Goal: Transaction & Acquisition: Purchase product/service

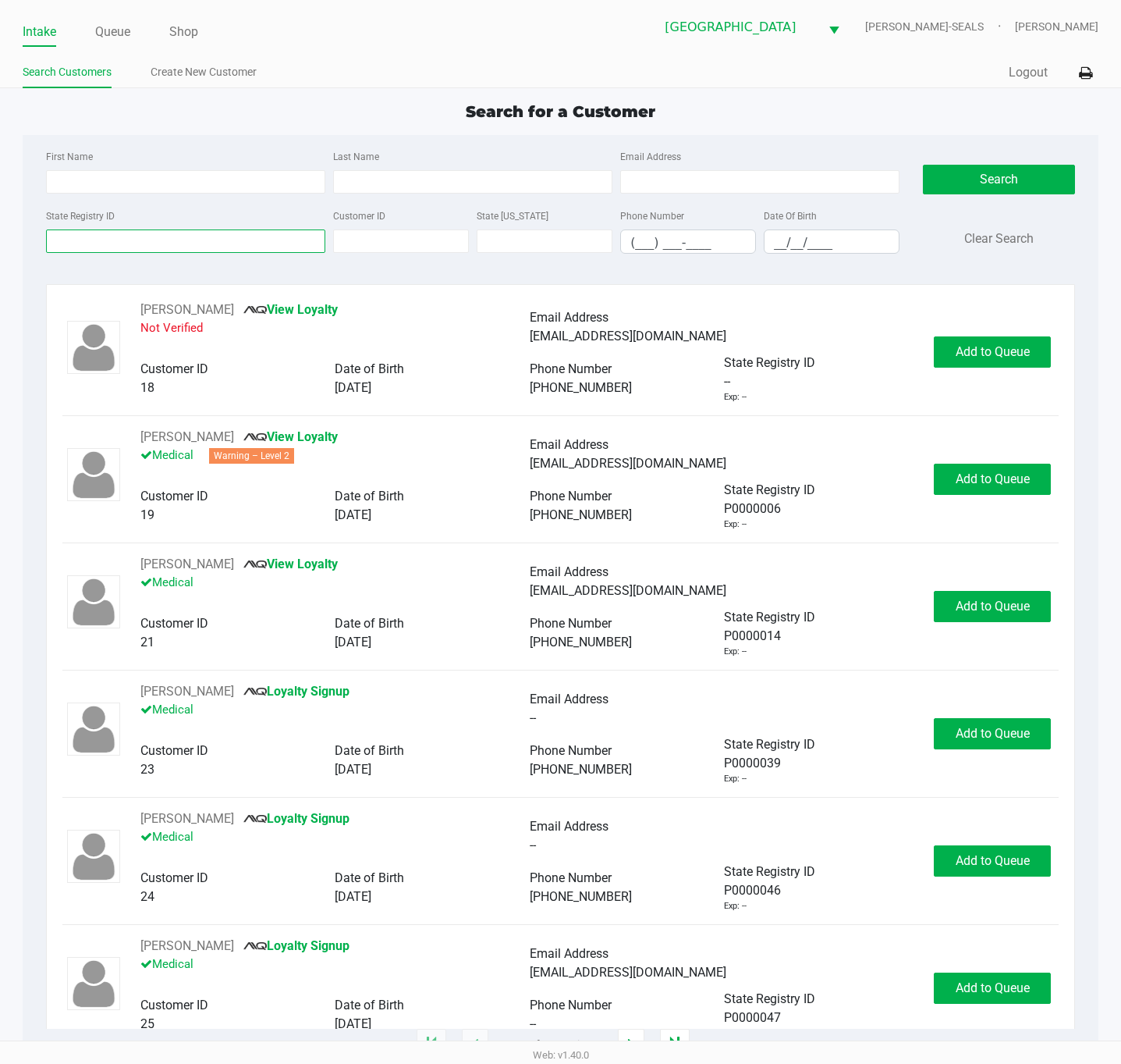
click at [300, 230] on input "State Registry ID" at bounding box center [186, 241] width 280 height 23
click at [267, 248] on input "State Registry ID" at bounding box center [186, 241] width 280 height 23
click at [199, 186] on input "First Name" at bounding box center [186, 181] width 280 height 23
type input "choloe"
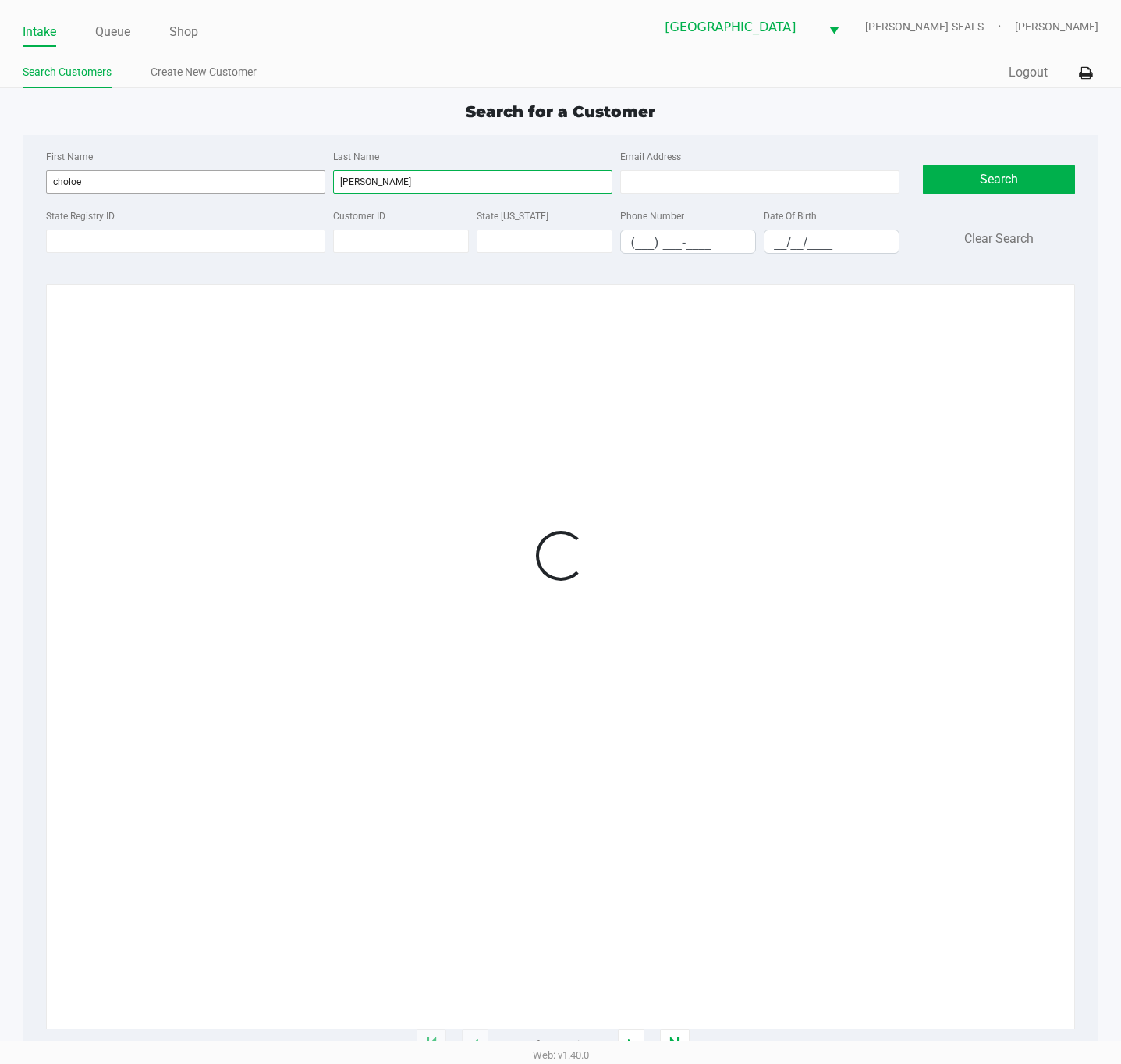
type input "[PERSON_NAME]"
click at [64, 179] on input "choloe" at bounding box center [186, 181] width 280 height 23
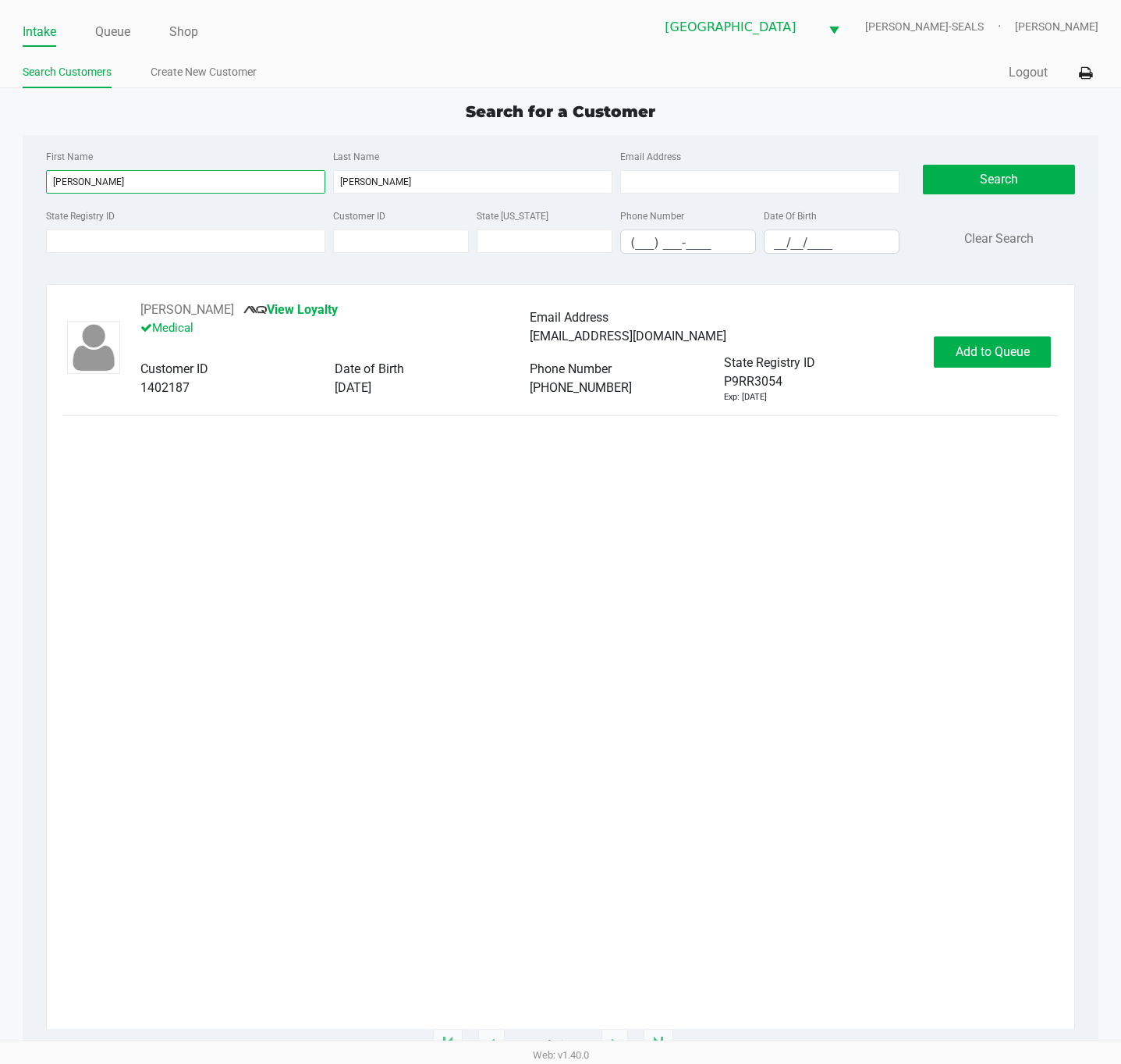
type input "[PERSON_NAME]"
click at [1035, 344] on button "Add to Queue" at bounding box center [992, 351] width 117 height 31
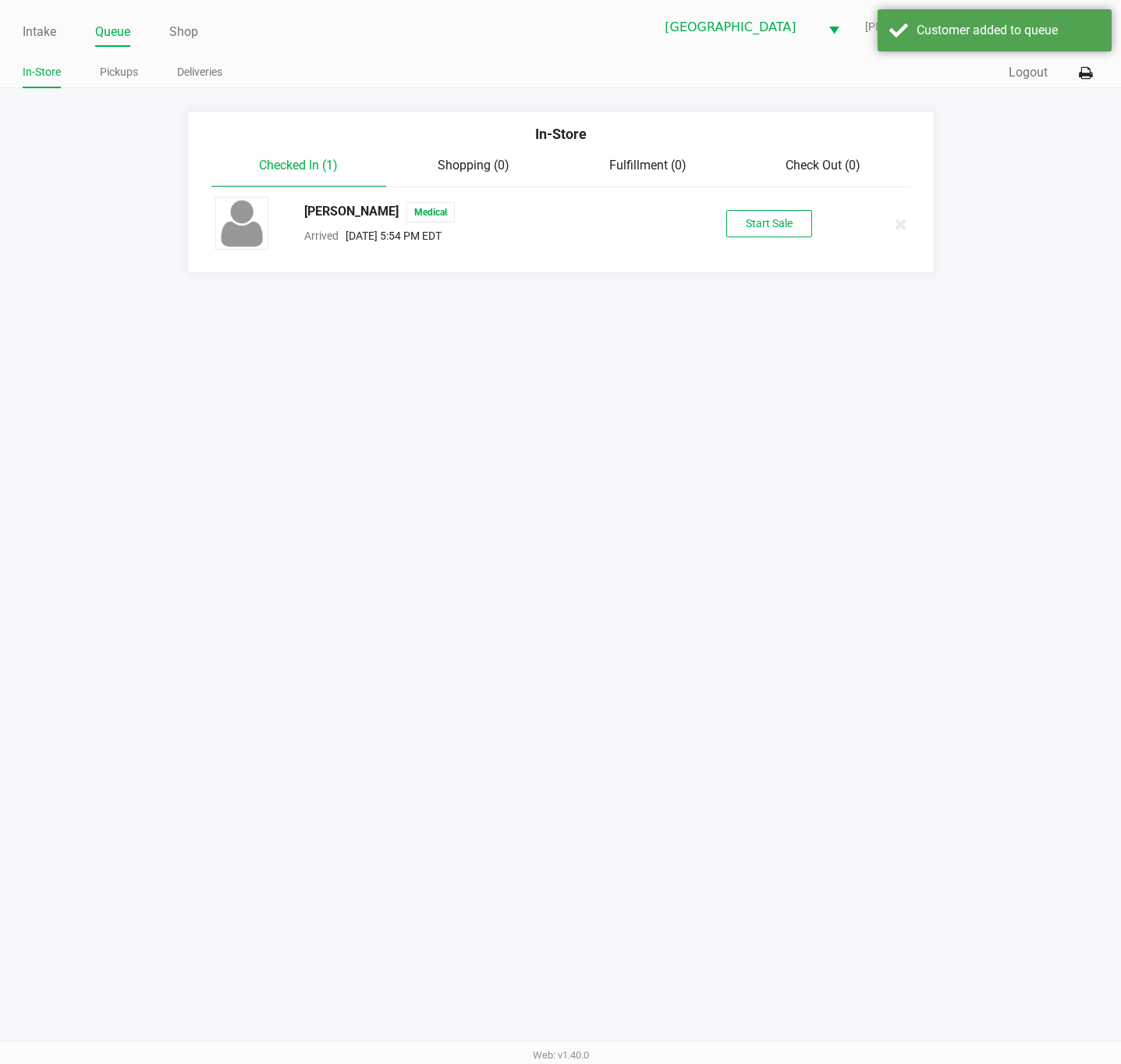
click at [815, 241] on div "[PERSON_NAME] Medical Arrived [DATE] 5:54 PM EDT Start Sale" at bounding box center [561, 223] width 715 height 54
click at [800, 231] on button "Start Sale" at bounding box center [769, 223] width 86 height 28
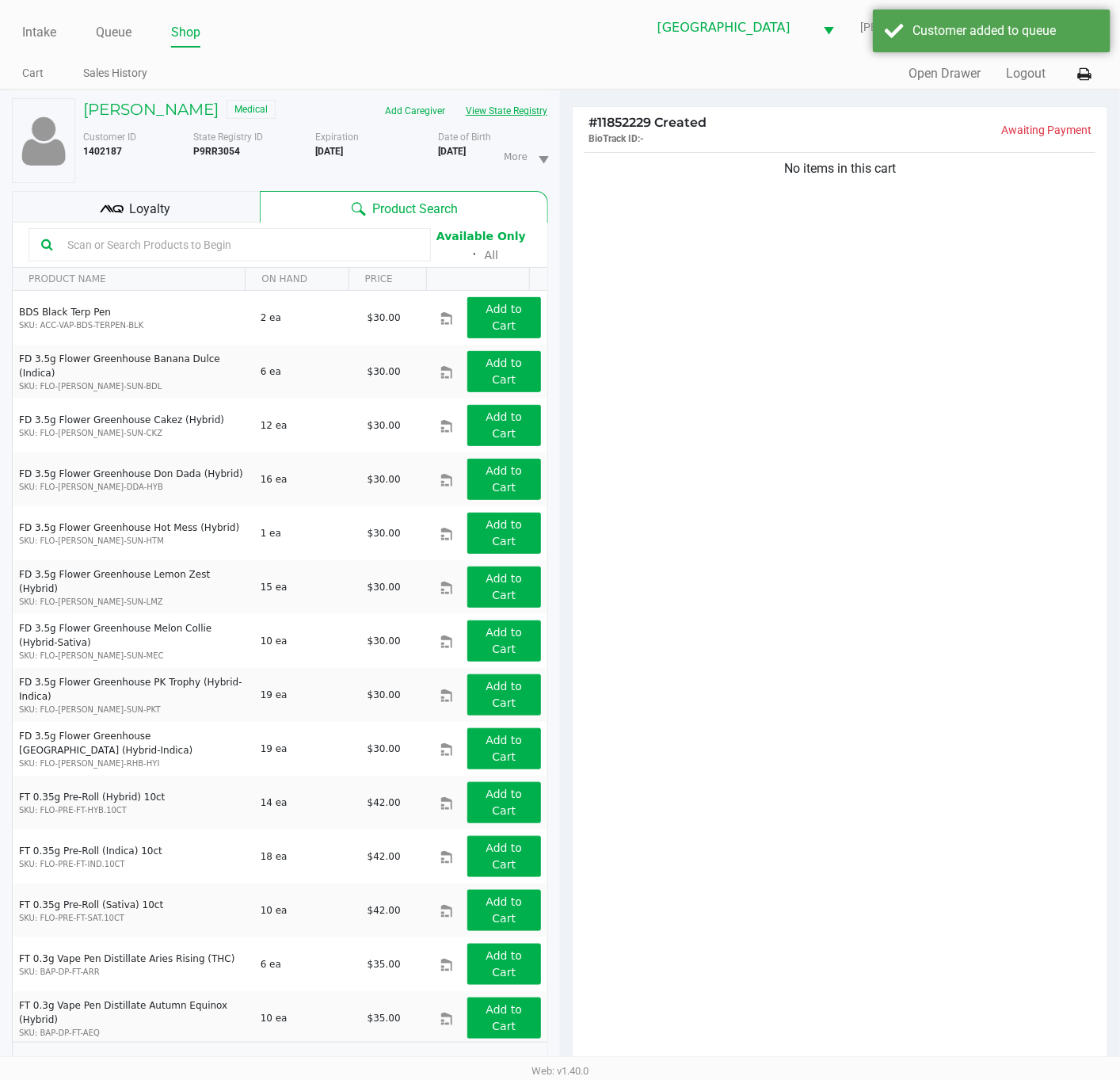
click at [507, 115] on button "View State Registry" at bounding box center [502, 111] width 93 height 25
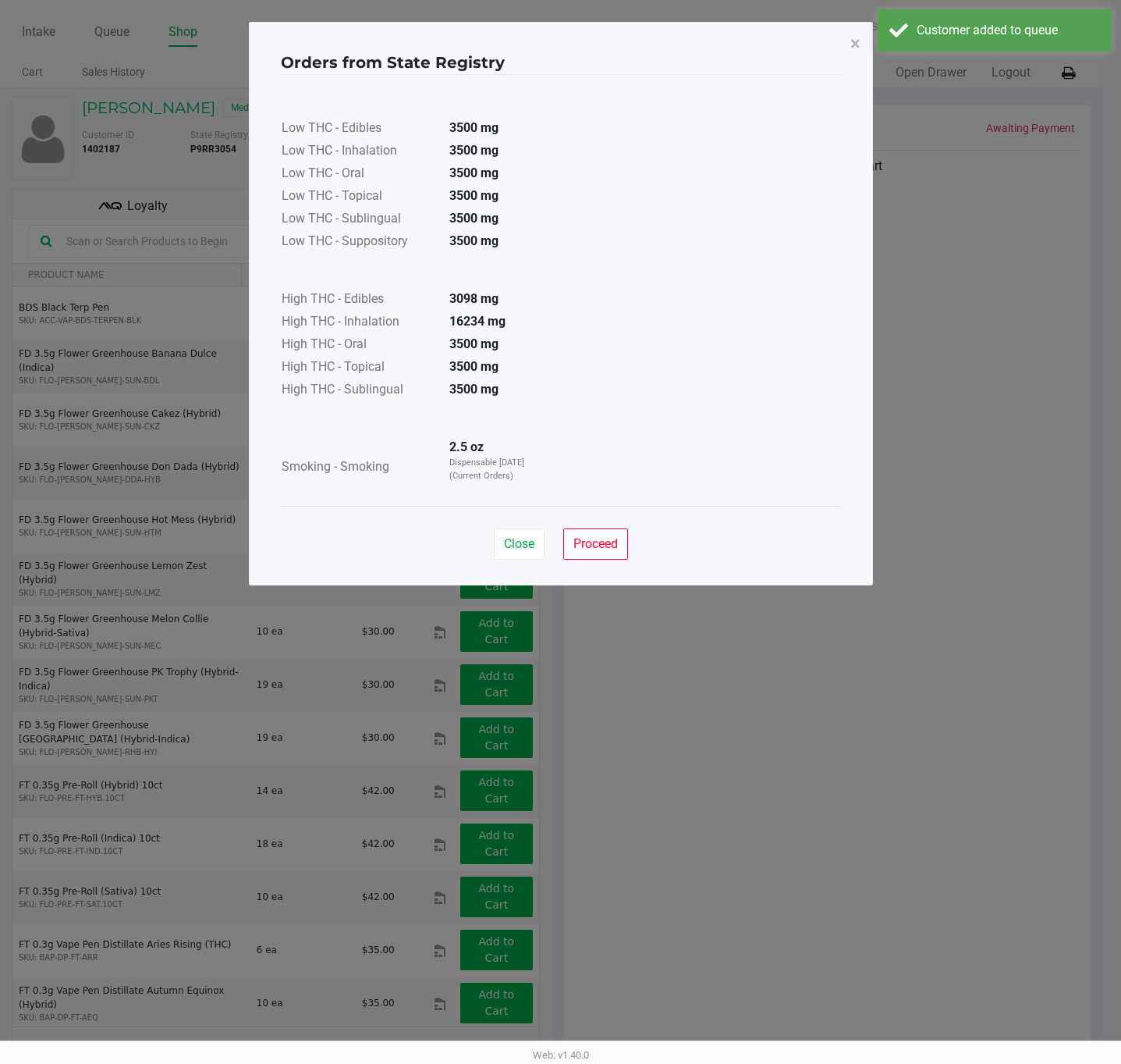
click at [588, 560] on div "Close Proceed" at bounding box center [560, 537] width 560 height 63
click at [590, 533] on button "Proceed" at bounding box center [596, 543] width 64 height 31
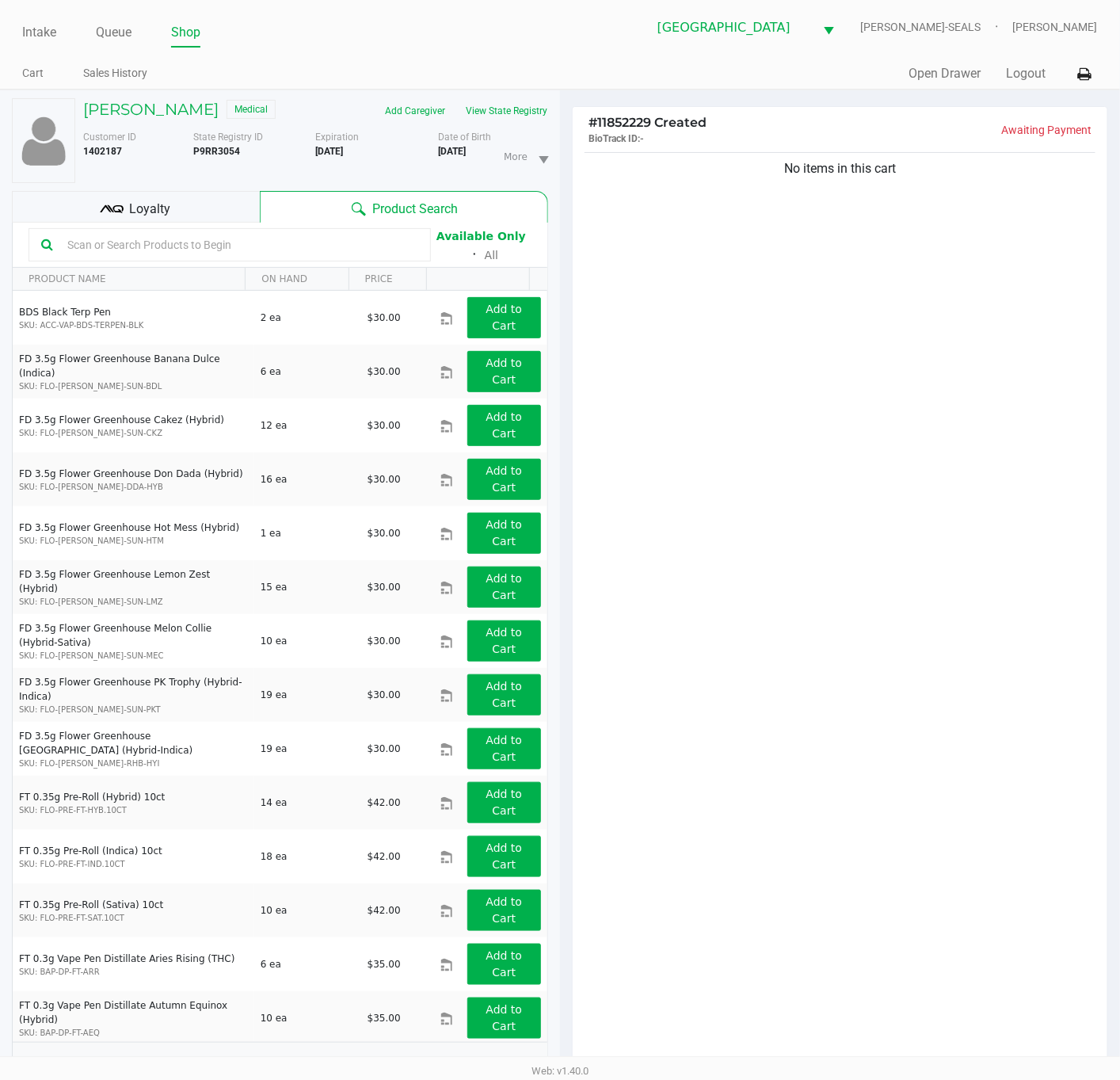
drag, startPoint x: 200, startPoint y: 195, endPoint x: 217, endPoint y: 209, distance: 22.0
click at [200, 193] on div "Loyalty" at bounding box center [135, 207] width 248 height 32
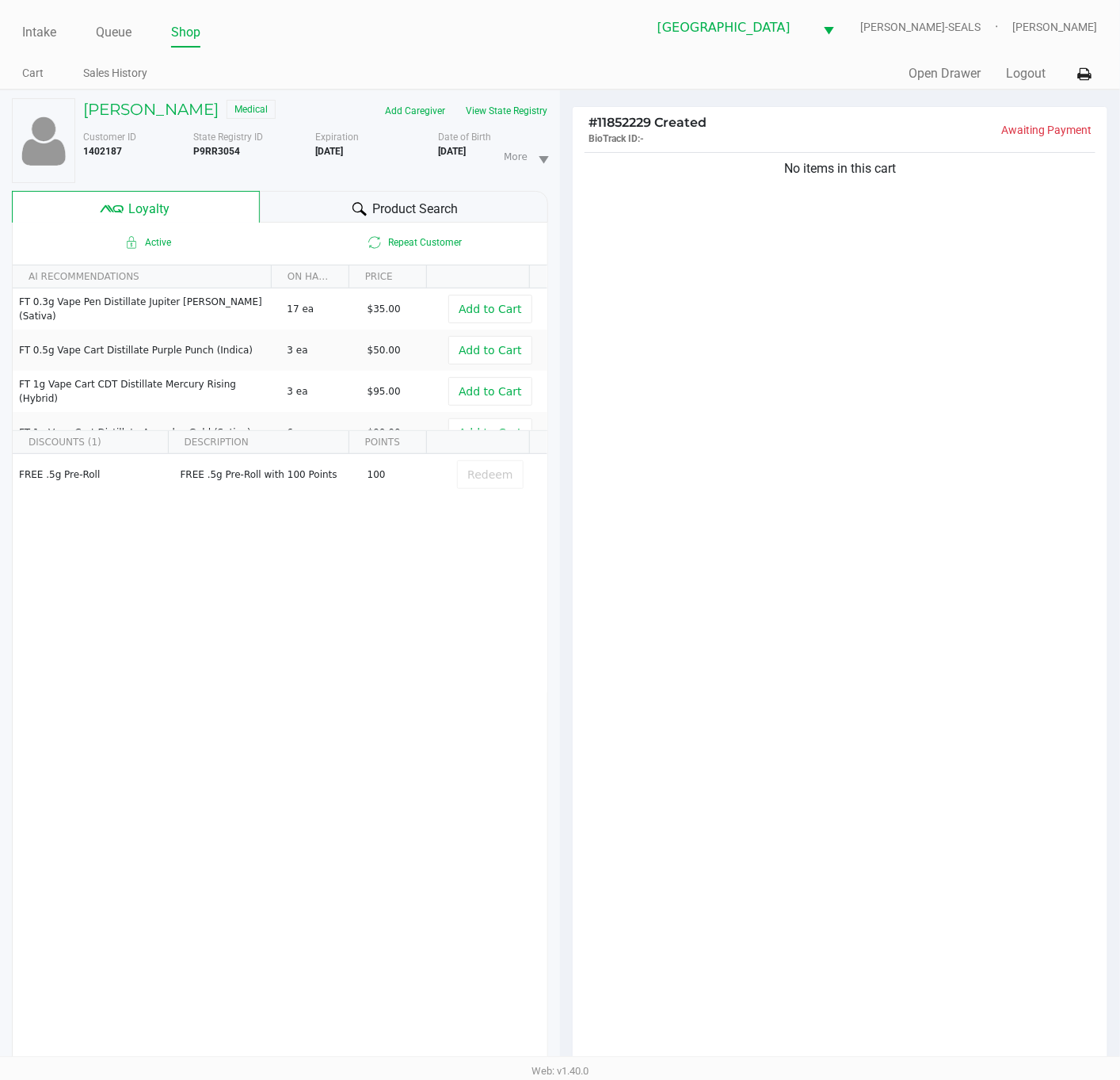
click at [792, 682] on div "No items in this cart" at bounding box center [841, 612] width 535 height 927
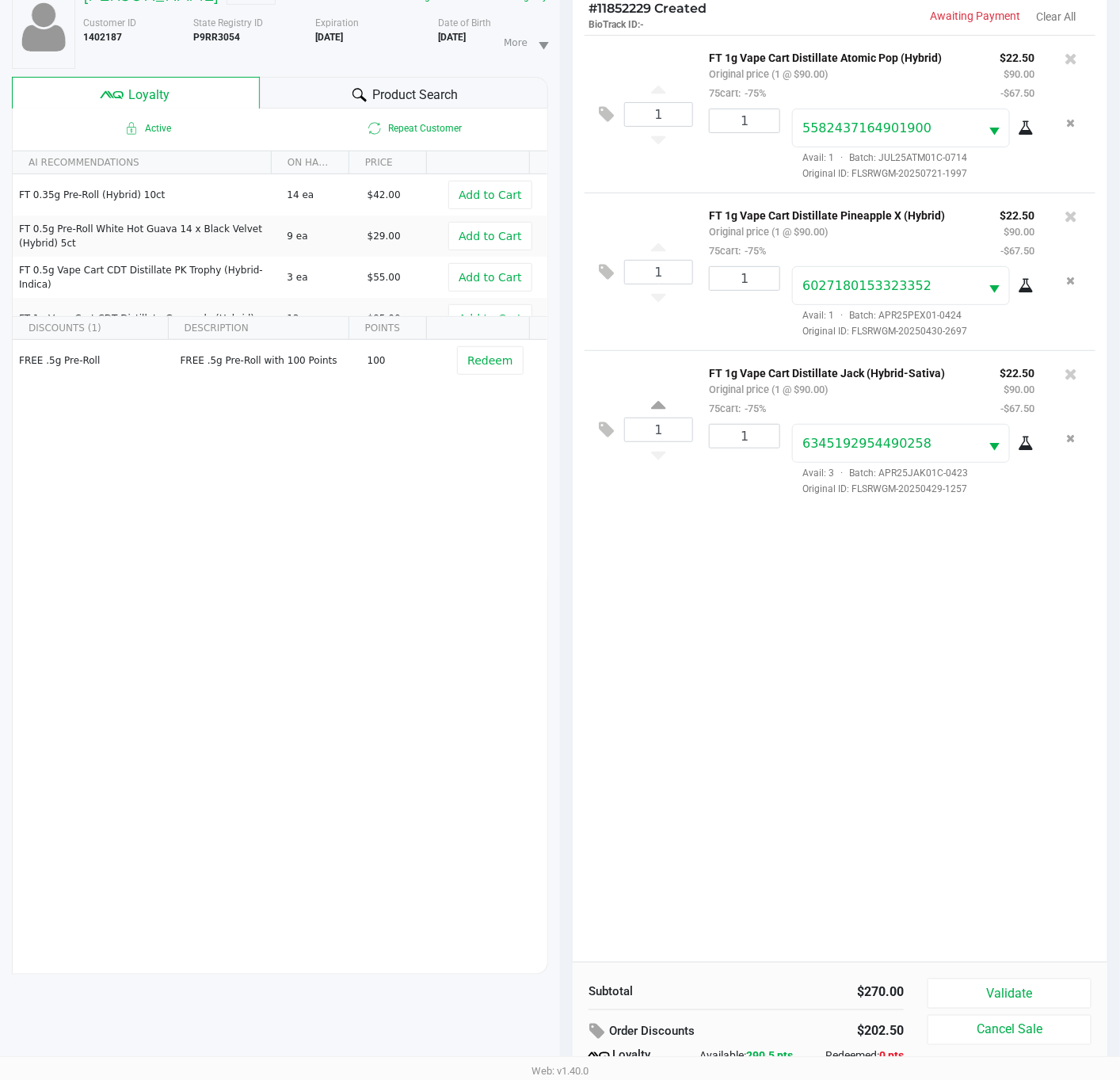
scroll to position [193, 0]
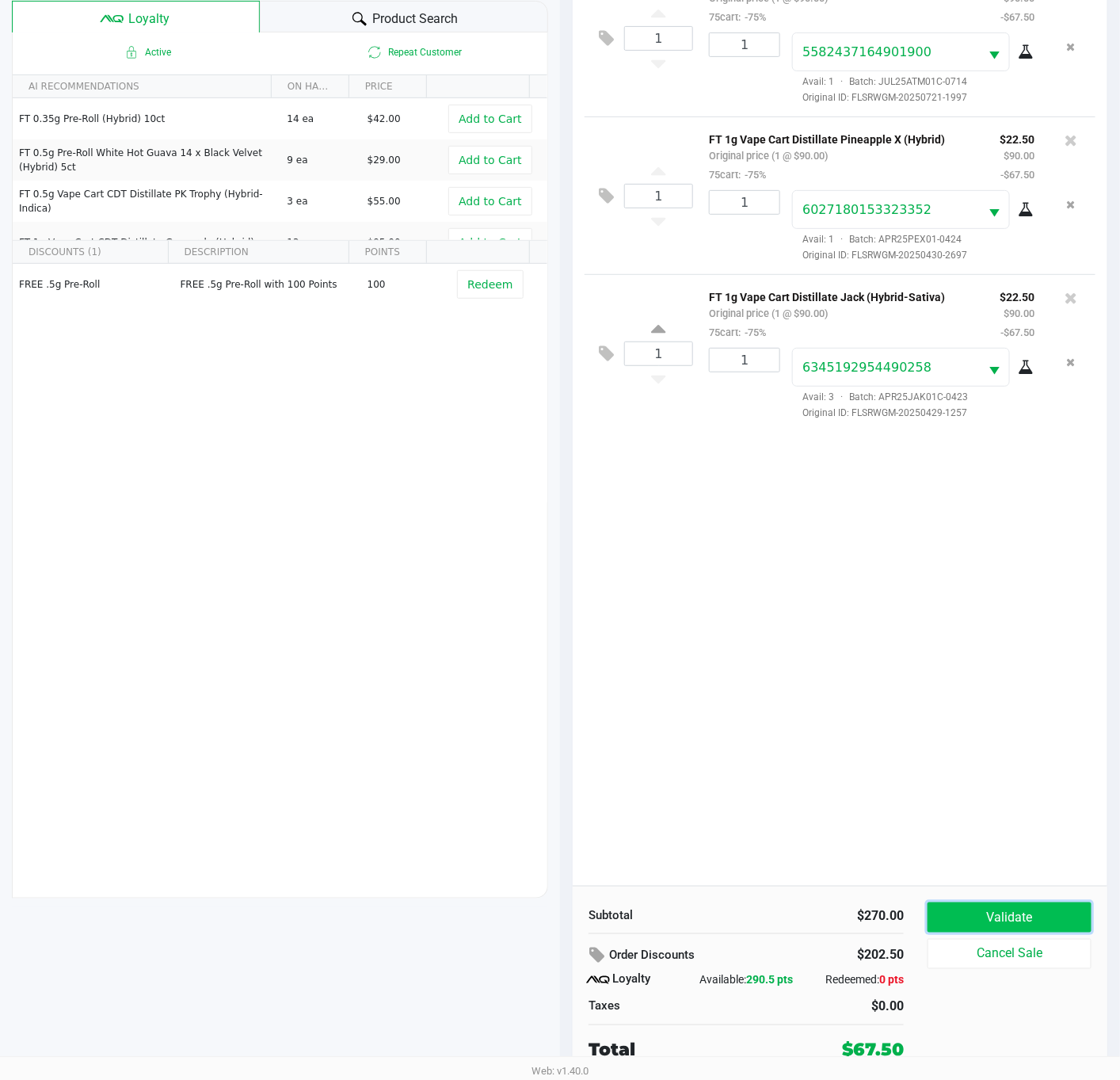
click at [1003, 924] on button "Validate" at bounding box center [1009, 917] width 164 height 30
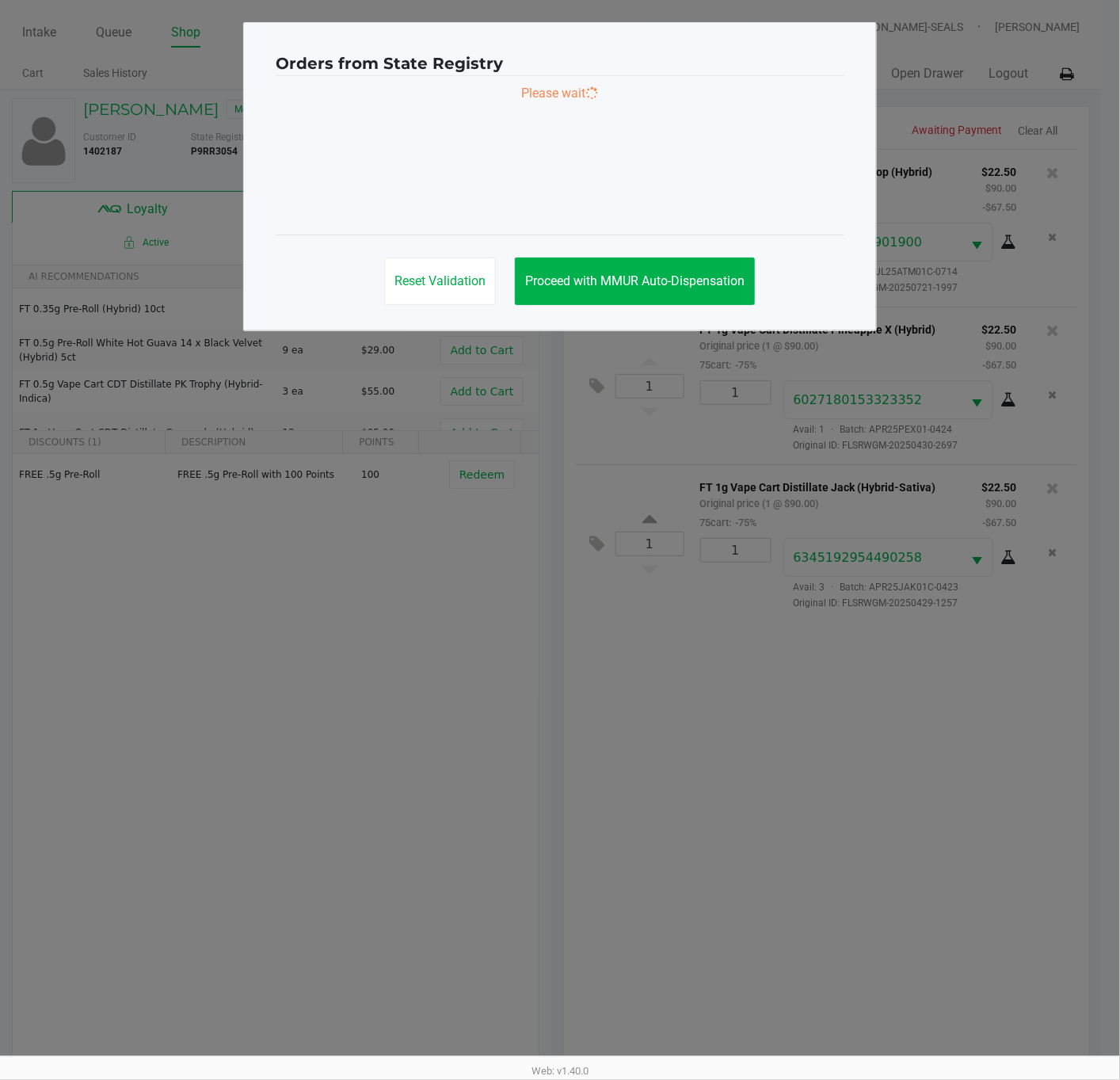
scroll to position [0, 0]
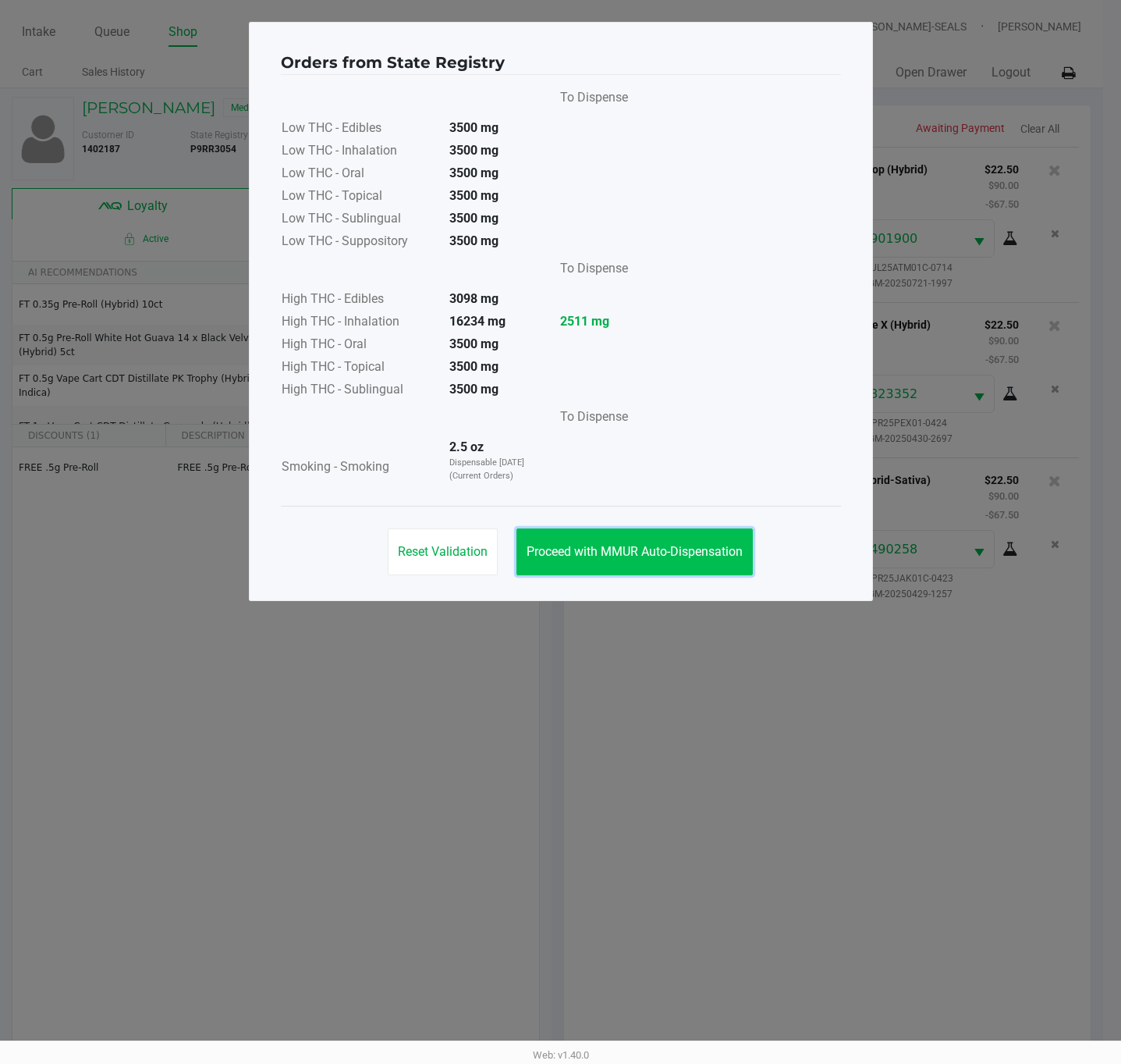
click at [670, 541] on button "Proceed with MMUR Auto-Dispensation" at bounding box center [634, 551] width 237 height 46
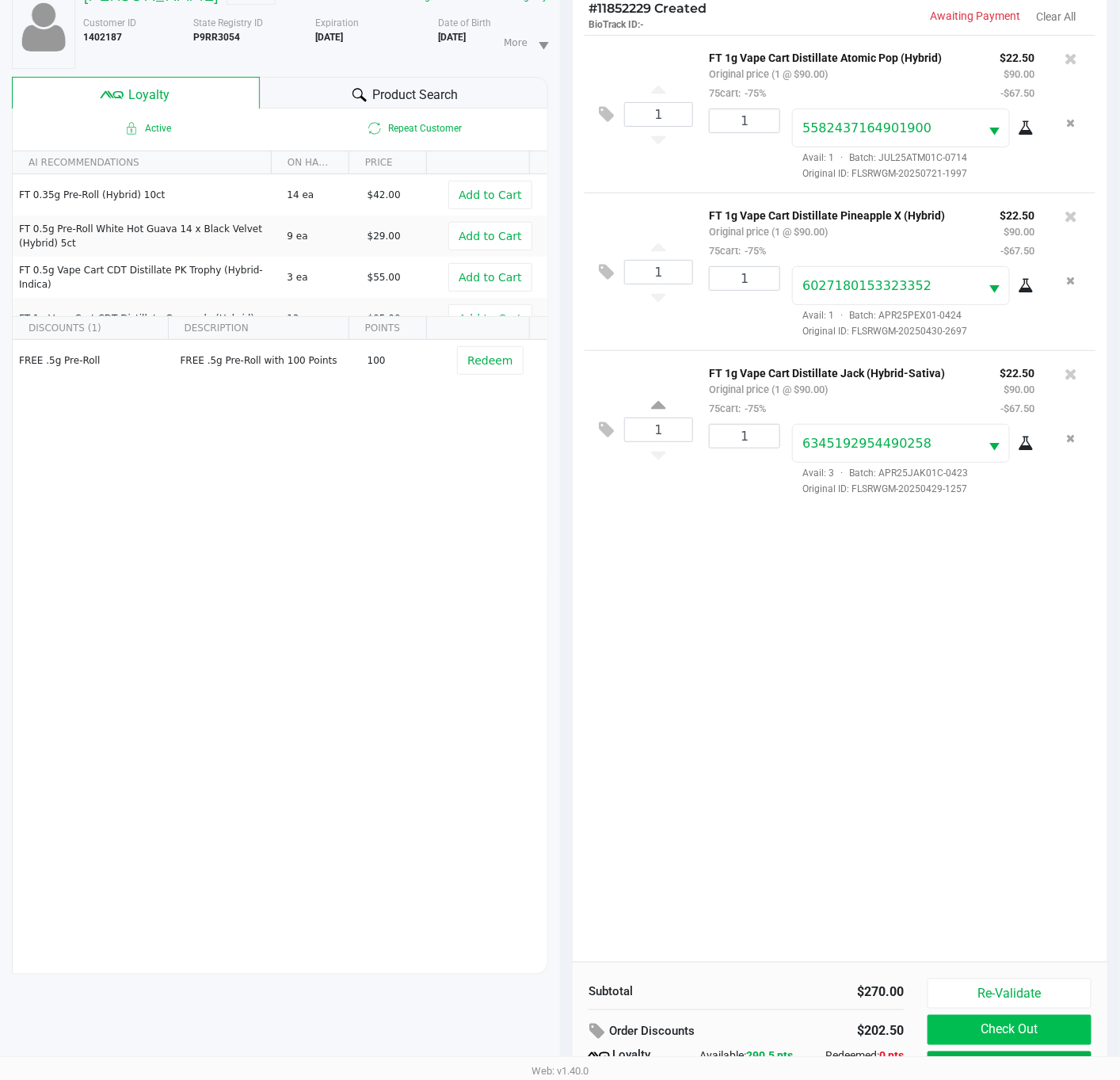
scroll to position [193, 0]
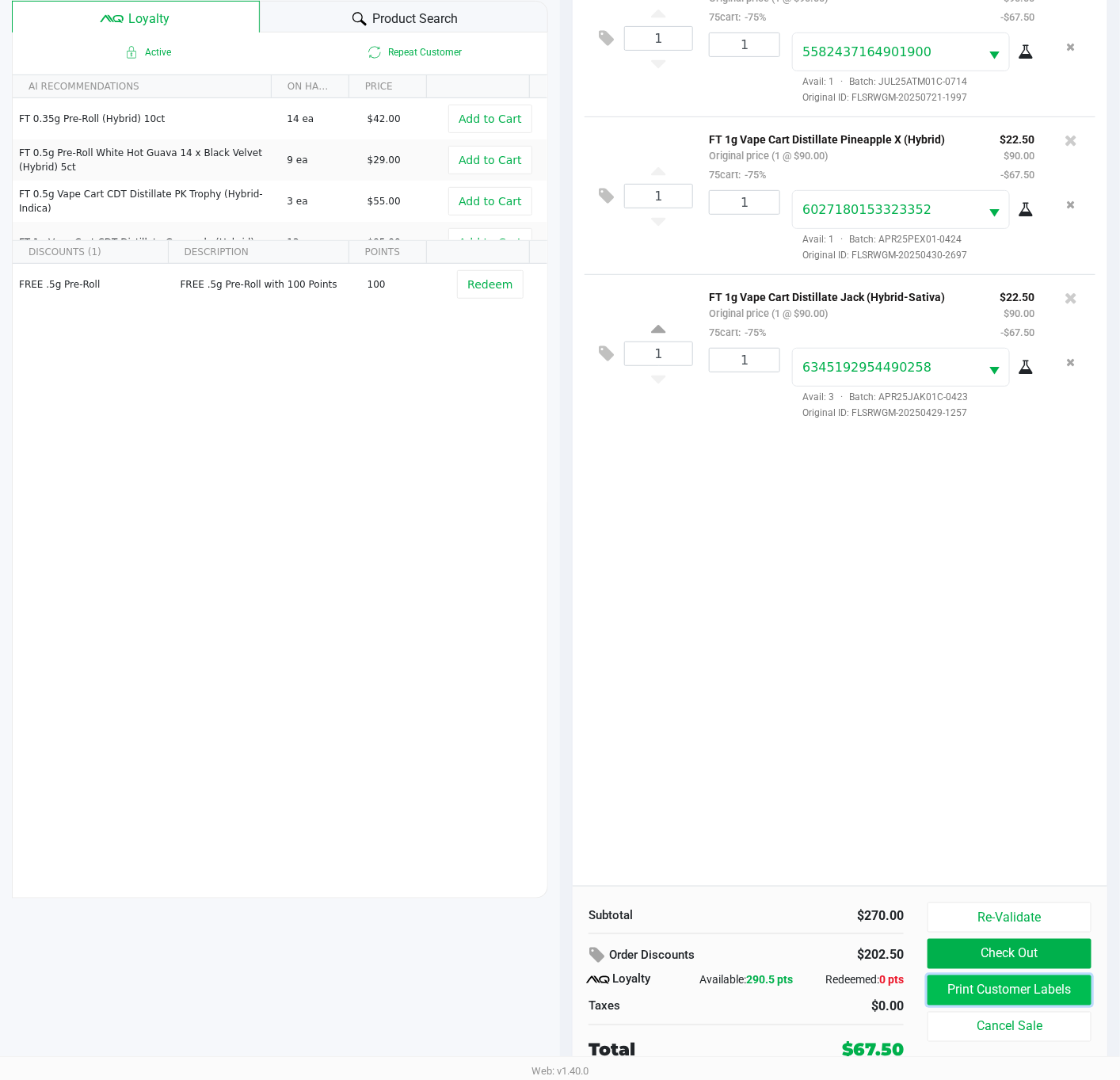
click at [1024, 984] on button "Print Customer Labels" at bounding box center [1009, 989] width 164 height 30
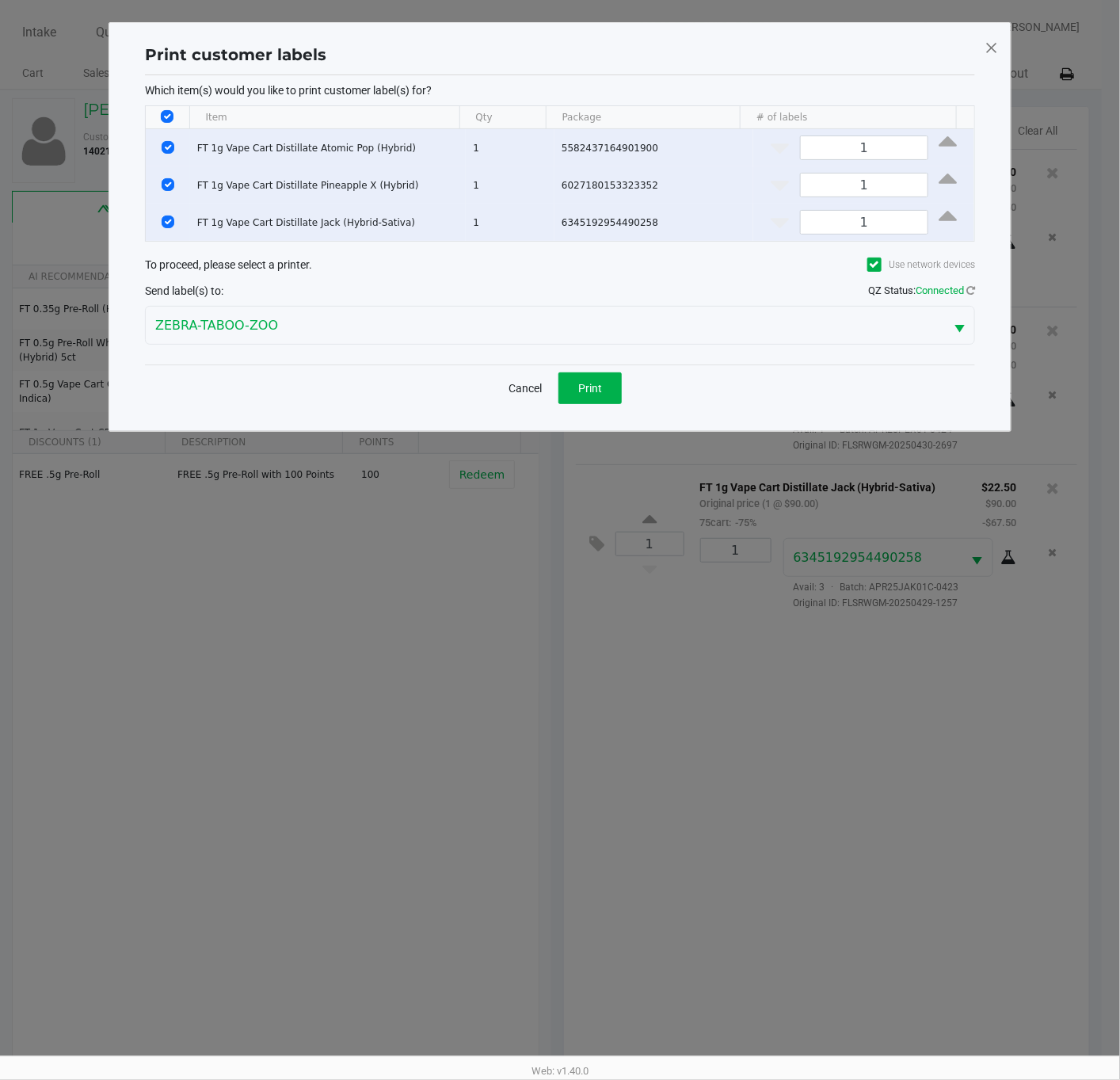
scroll to position [0, 0]
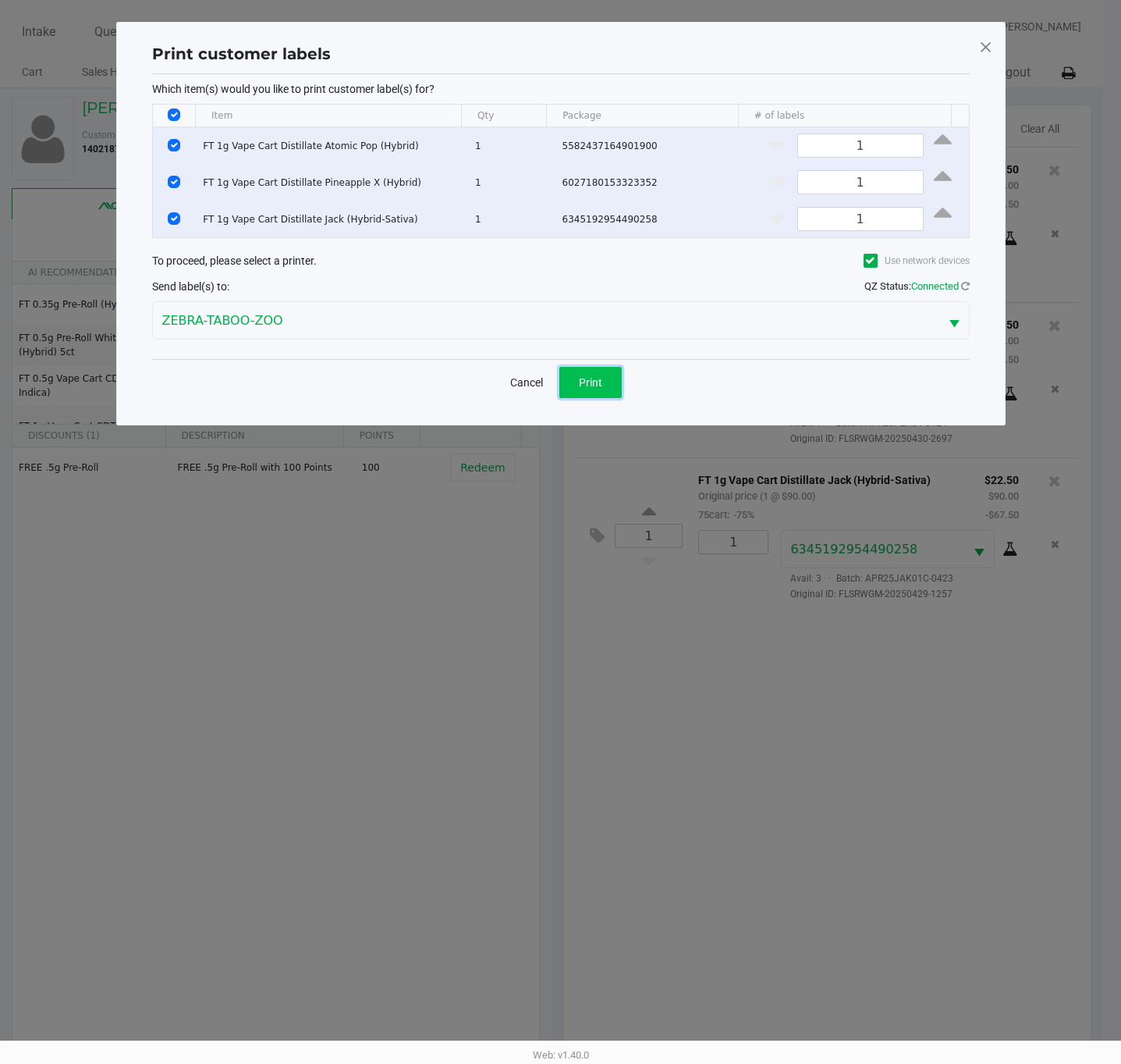
click at [566, 375] on button "Print" at bounding box center [590, 382] width 63 height 31
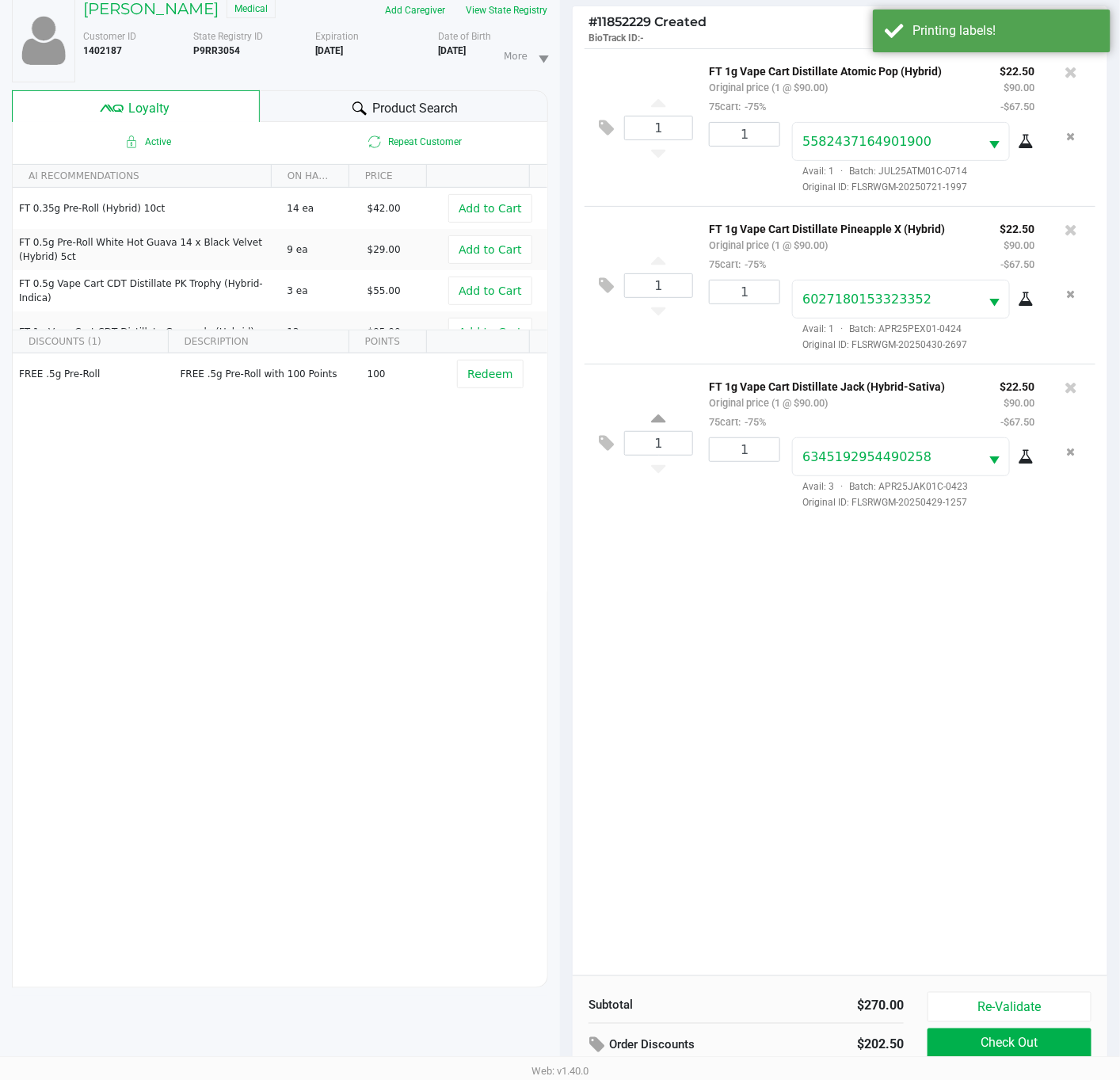
scroll to position [193, 0]
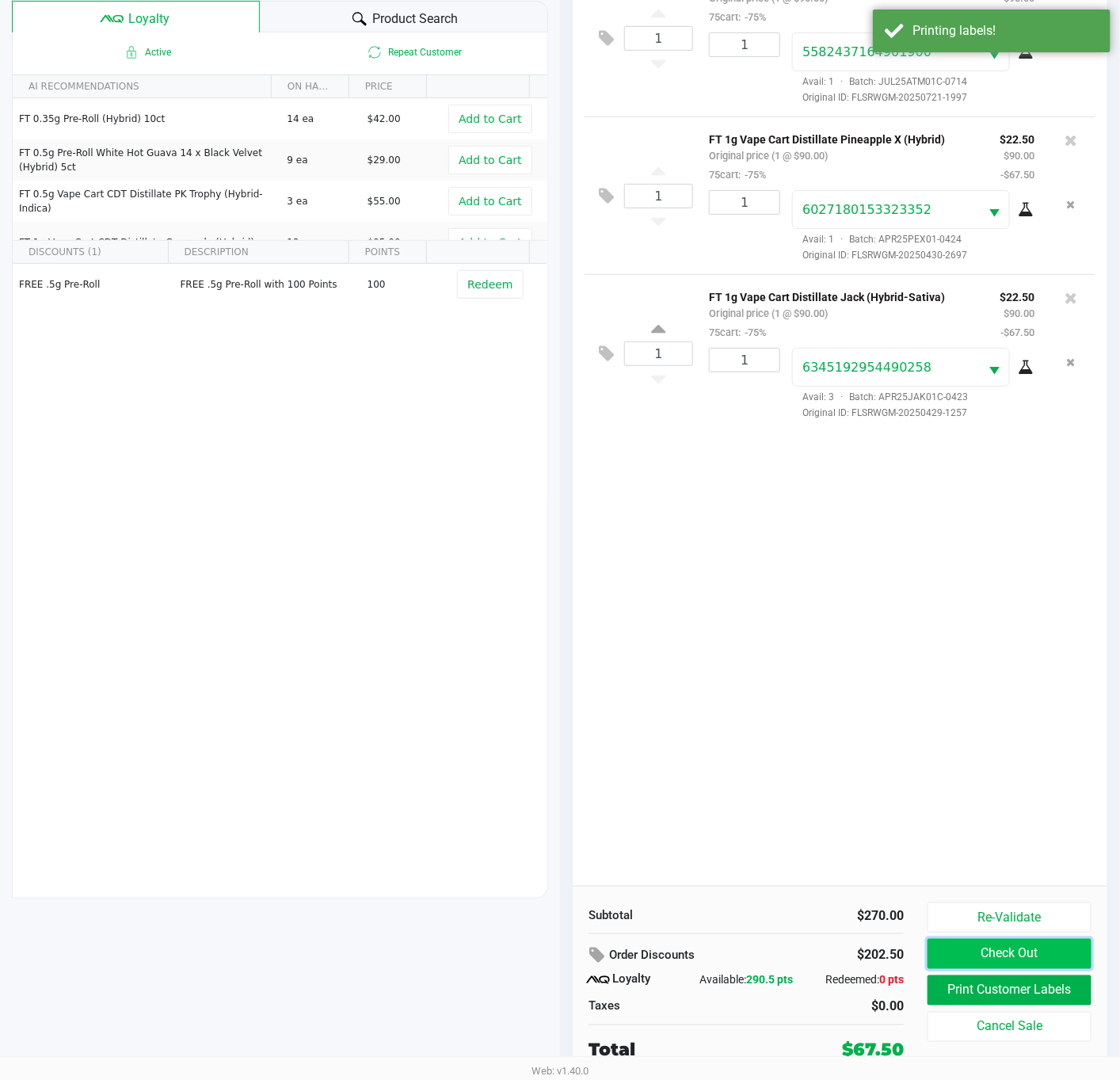
click at [968, 950] on button "Check Out" at bounding box center [1009, 953] width 164 height 30
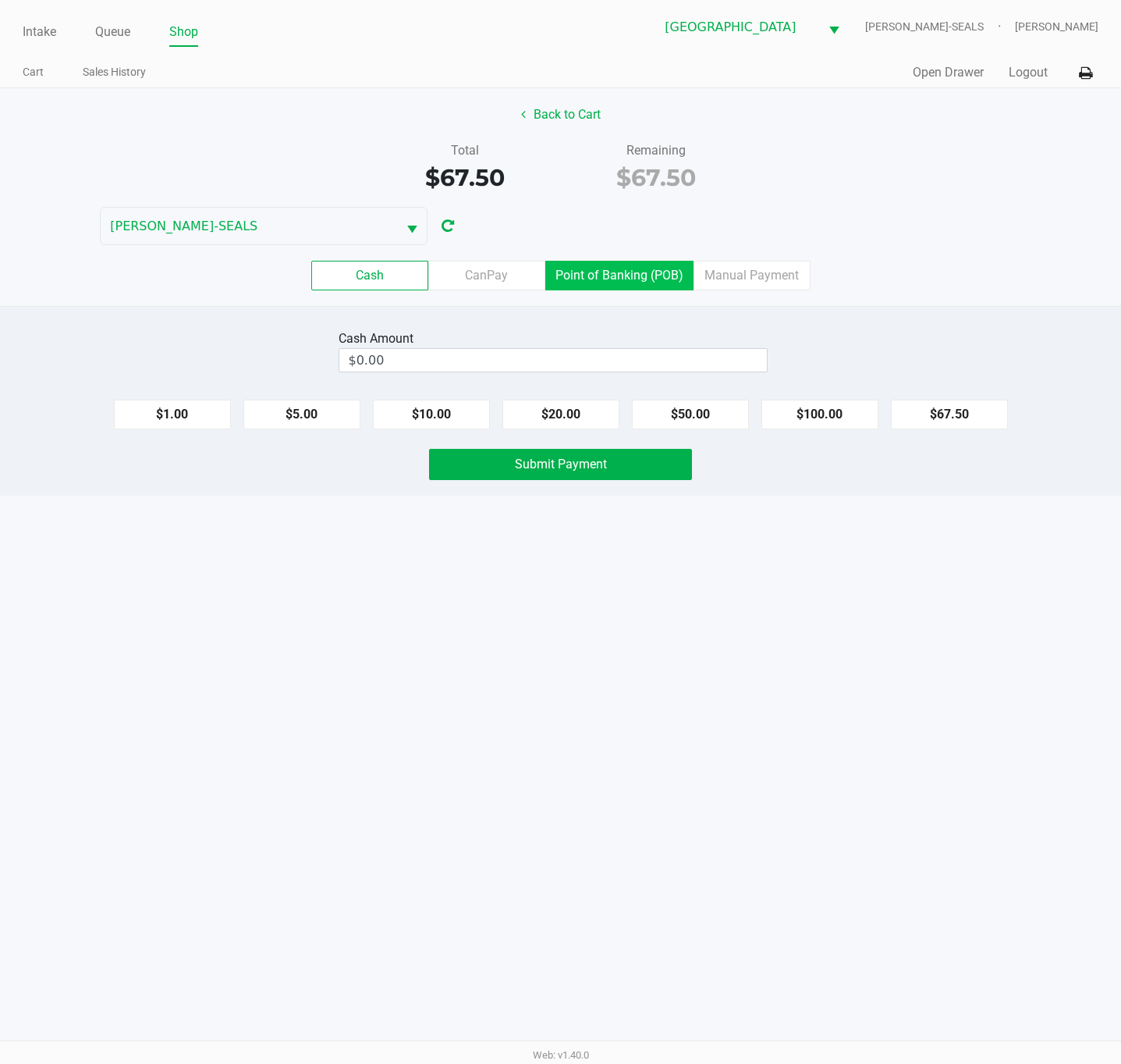
click at [628, 280] on label "Point of Banking (POB)" at bounding box center [620, 275] width 148 height 29
click at [0, 0] on 7 "Point of Banking (POB)" at bounding box center [0, 0] width 0 height 0
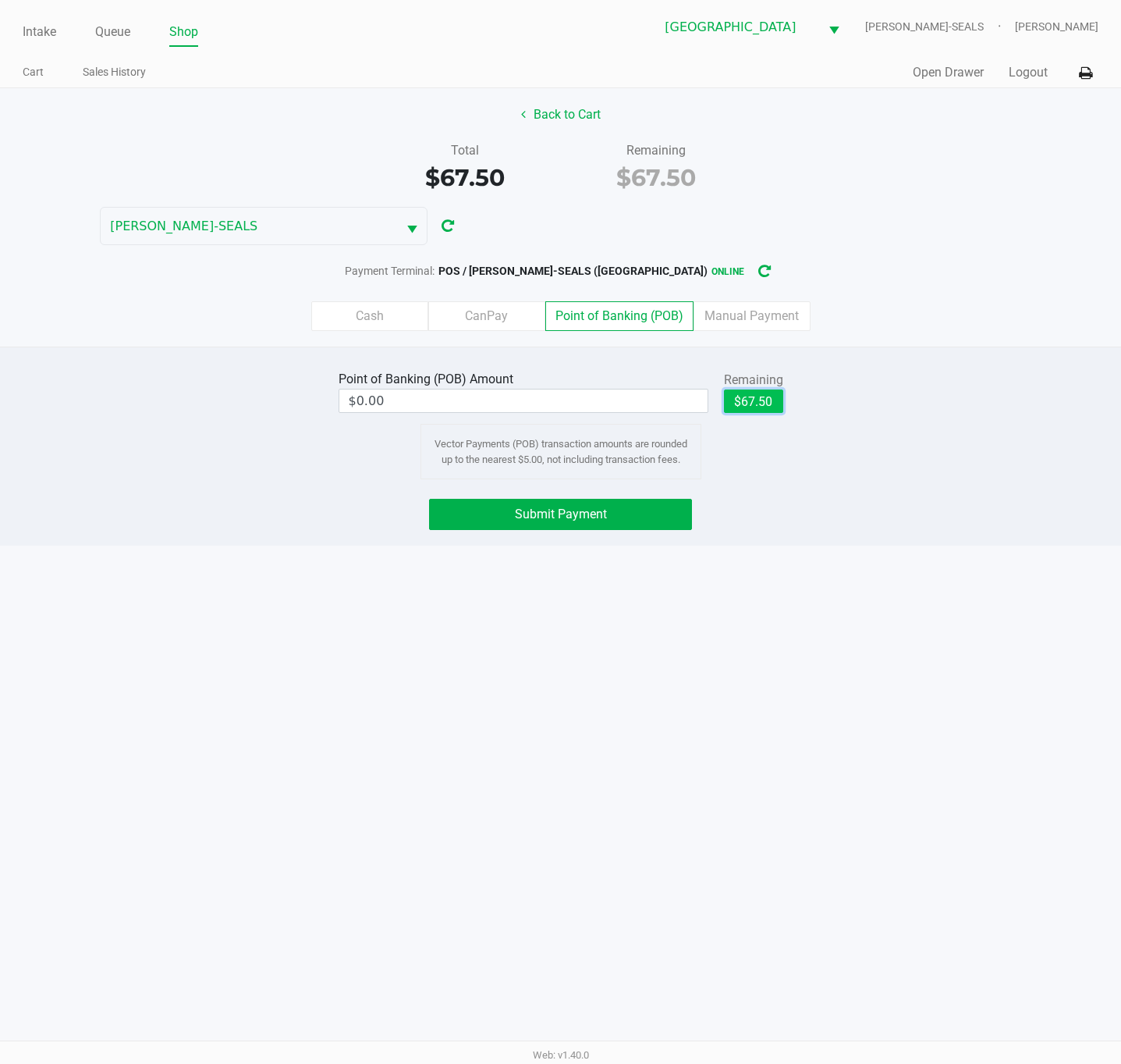
drag, startPoint x: 759, startPoint y: 410, endPoint x: 737, endPoint y: 431, distance: 30.4
click at [756, 410] on button "$67.50" at bounding box center [754, 401] width 59 height 23
type input "$67.50"
click at [635, 517] on button "Submit Payment" at bounding box center [560, 514] width 263 height 31
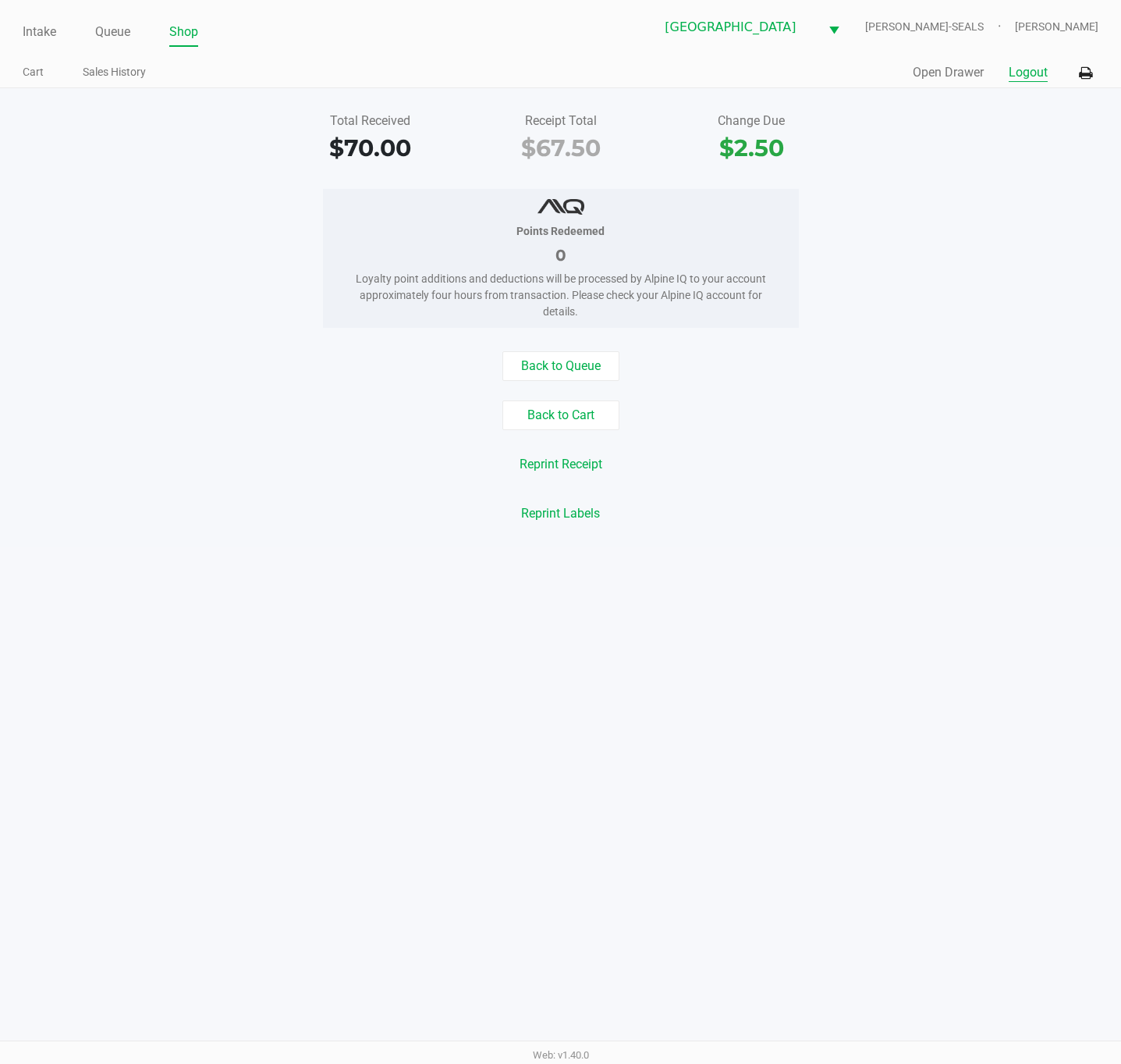
click at [1027, 72] on button "Logout" at bounding box center [1028, 72] width 39 height 19
